Goal: Task Accomplishment & Management: Complete application form

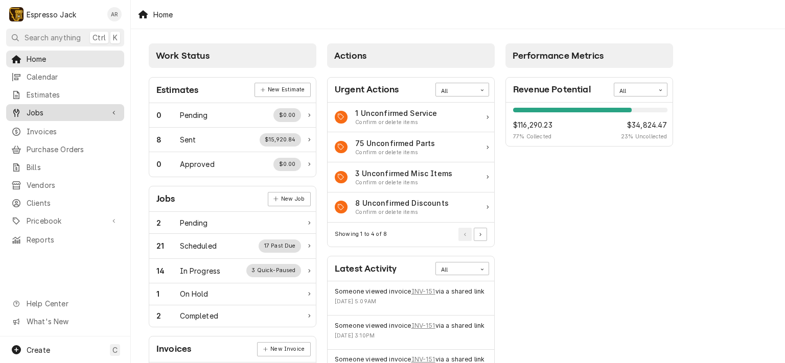
click at [51, 112] on span "Jobs" at bounding box center [65, 112] width 77 height 11
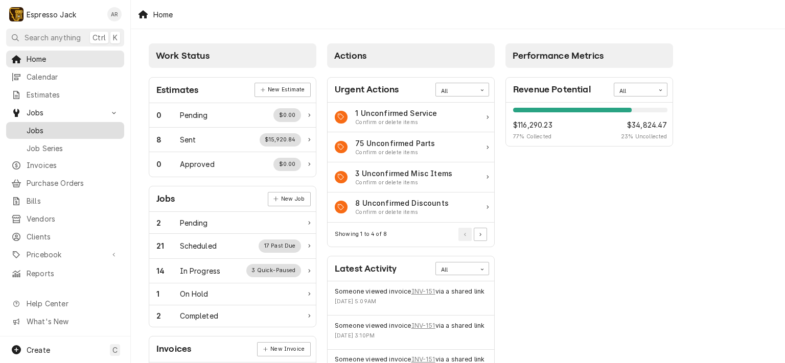
click at [51, 125] on span "Jobs" at bounding box center [73, 130] width 92 height 11
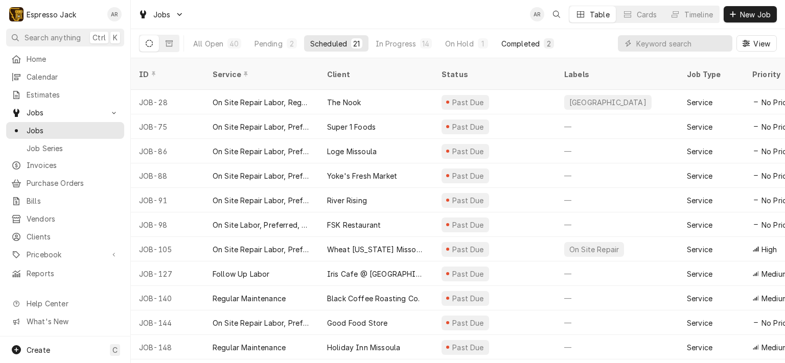
click at [511, 49] on button "Completed 2" at bounding box center [527, 43] width 65 height 16
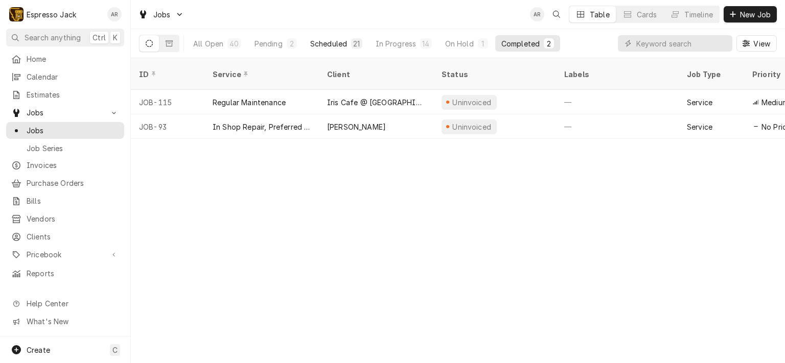
click at [333, 43] on div "Scheduled" at bounding box center [328, 43] width 37 height 11
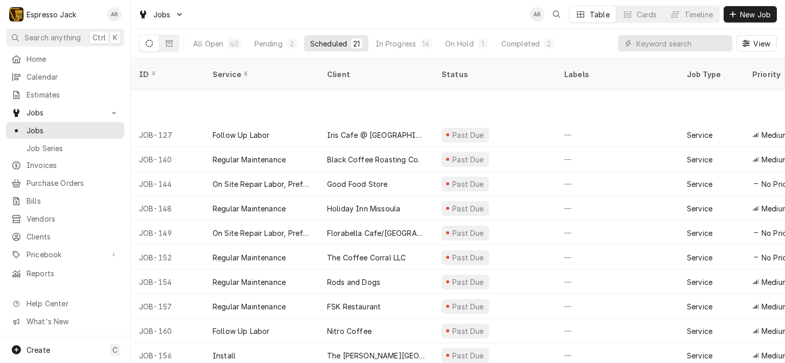
scroll to position [237, 0]
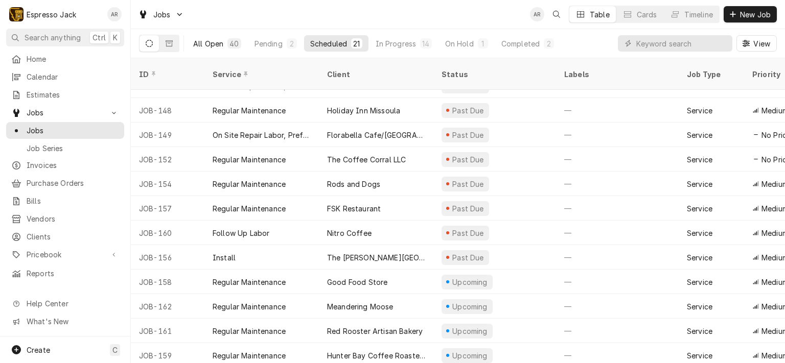
click at [224, 43] on button "All Open 40" at bounding box center [217, 43] width 60 height 16
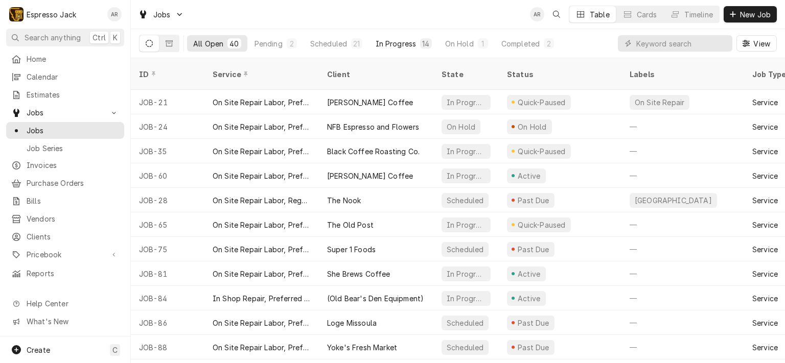
click at [385, 44] on div "In Progress" at bounding box center [396, 43] width 41 height 11
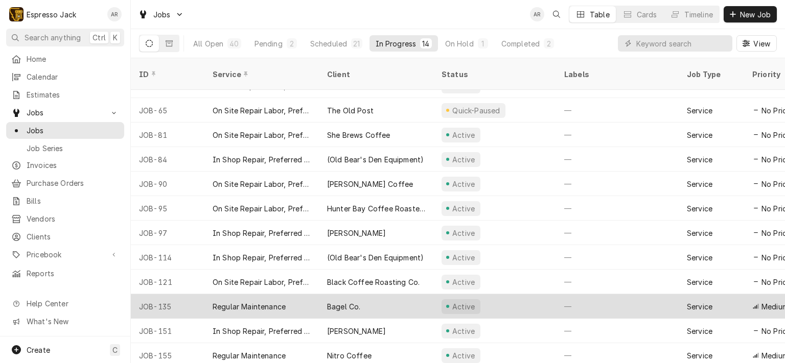
scroll to position [0, 0]
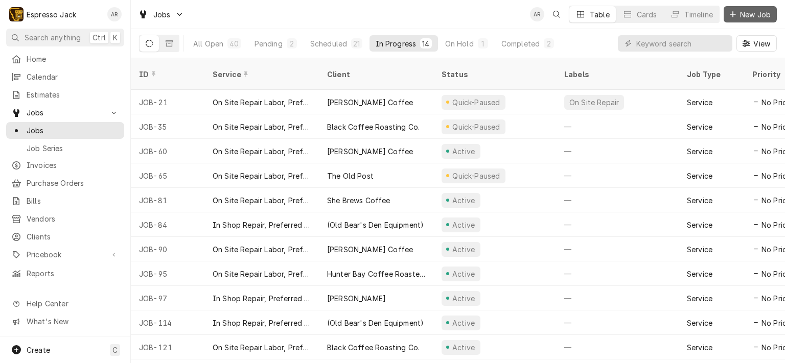
click at [761, 13] on span "New Job" at bounding box center [755, 14] width 35 height 11
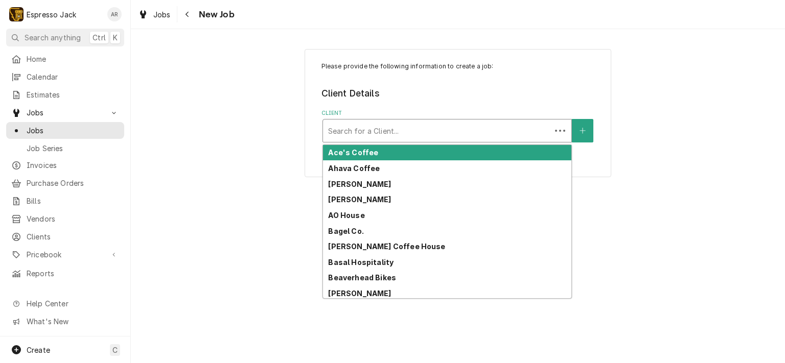
click at [368, 135] on div "Client" at bounding box center [437, 131] width 218 height 18
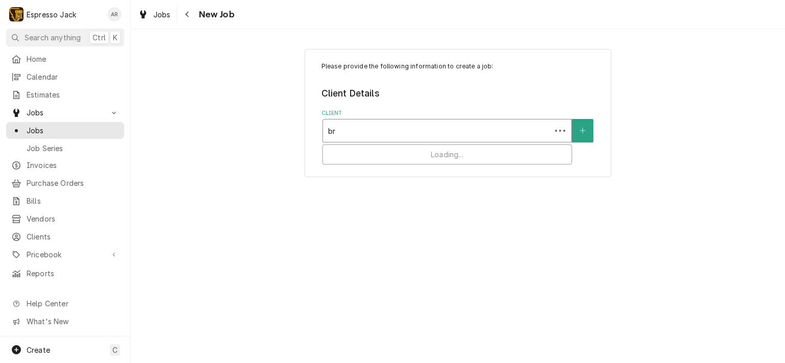
type input "bre"
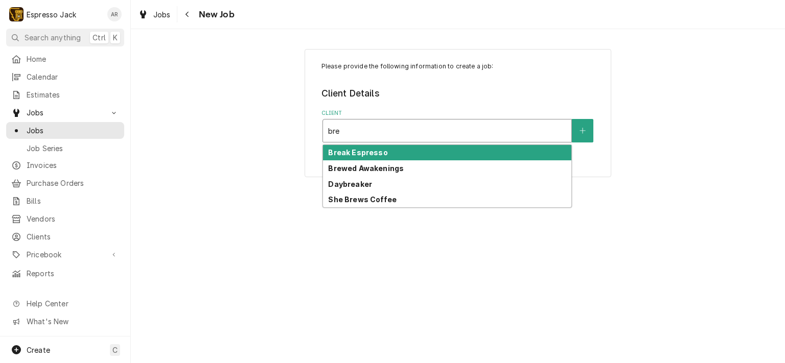
click at [372, 152] on strong "Break Espresso" at bounding box center [357, 152] width 59 height 9
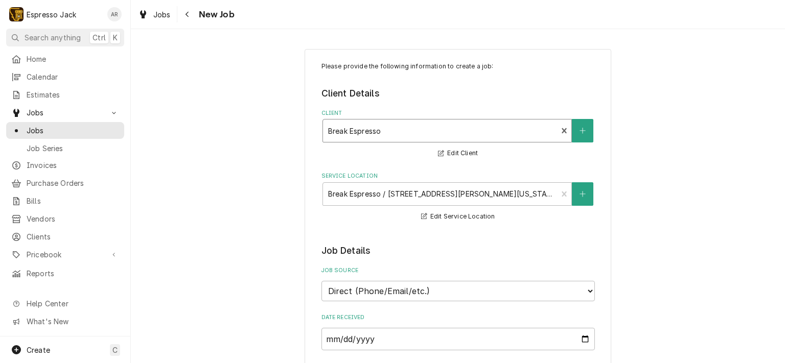
type textarea "x"
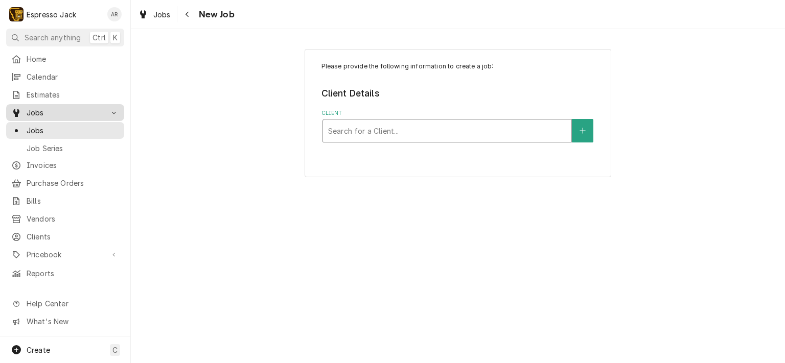
click at [35, 107] on span "Jobs" at bounding box center [65, 112] width 77 height 11
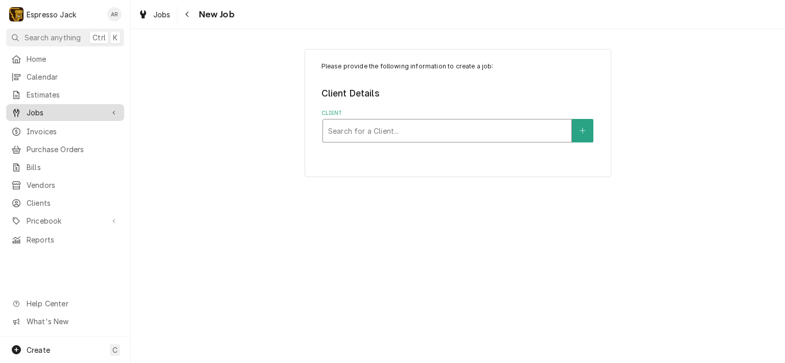
click at [35, 106] on div "Jobs" at bounding box center [65, 112] width 114 height 13
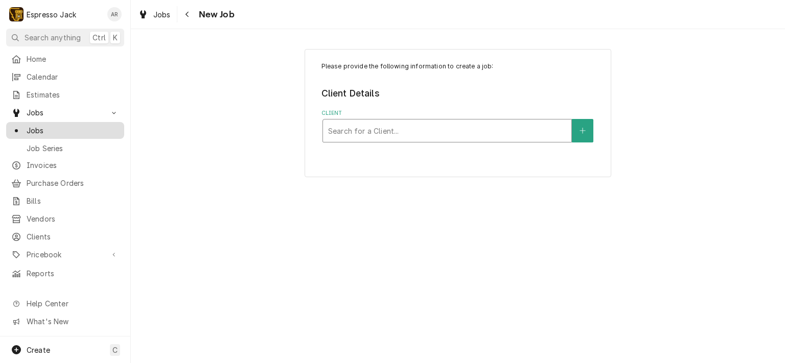
click at [37, 130] on span "Jobs" at bounding box center [73, 130] width 92 height 11
